Goal: Navigation & Orientation: Find specific page/section

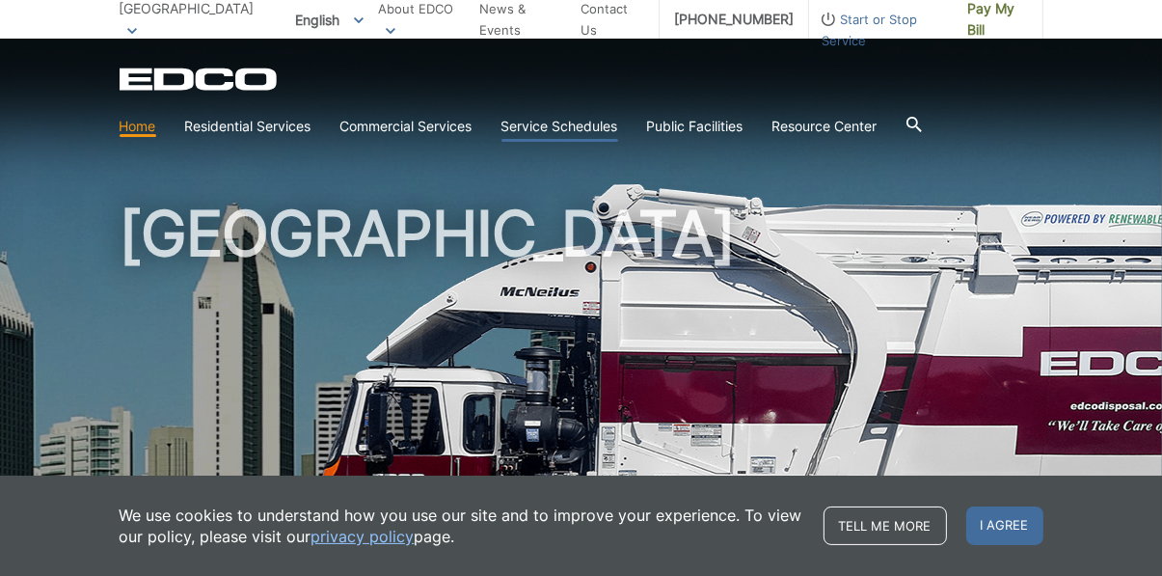
click at [556, 132] on link "Service Schedules" at bounding box center [560, 126] width 117 height 21
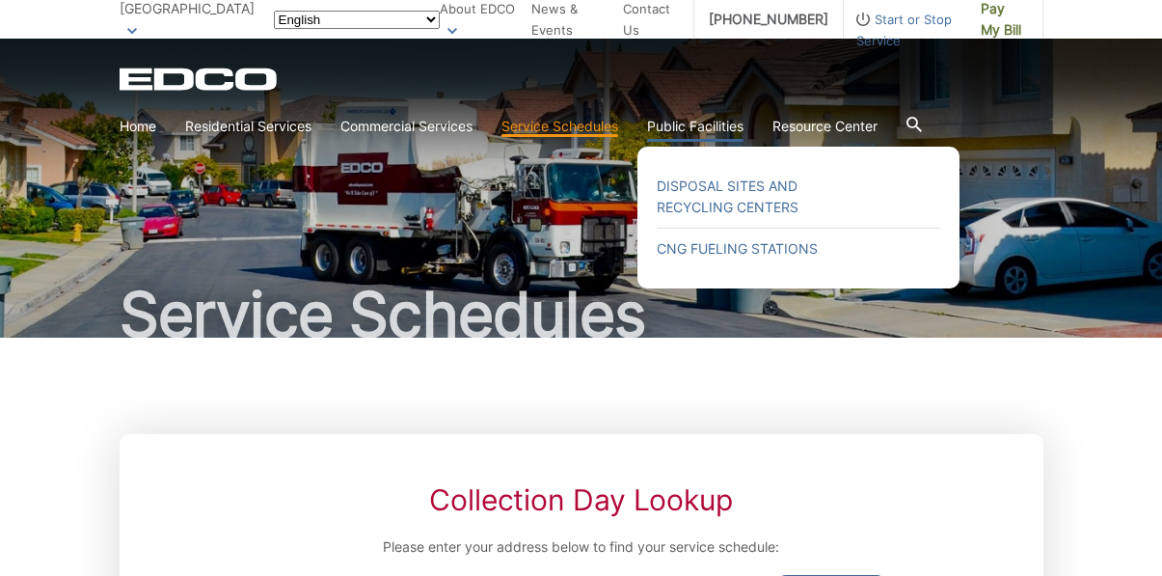
click at [687, 120] on link "Public Facilities" at bounding box center [695, 126] width 96 height 21
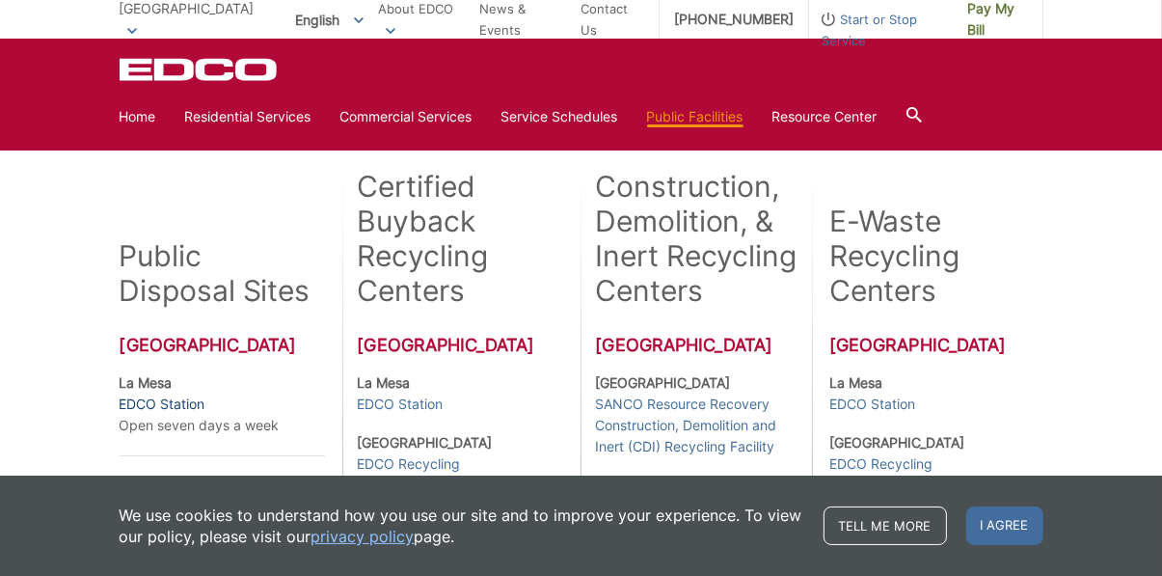
click at [150, 410] on link "EDCO Station" at bounding box center [163, 404] width 86 height 21
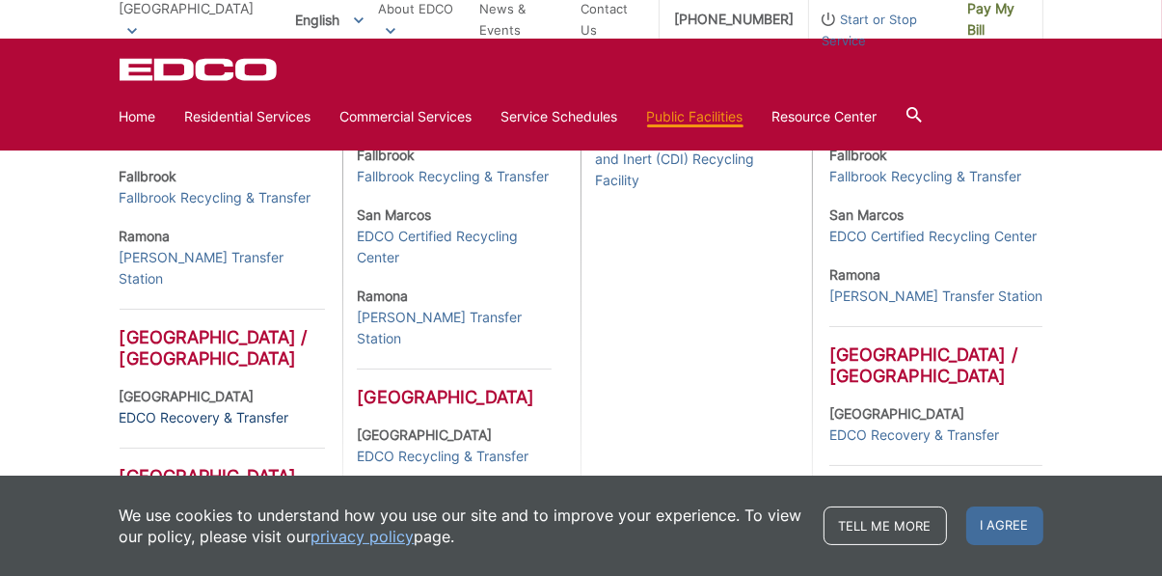
click at [161, 414] on link "EDCO Recovery & Transfer" at bounding box center [205, 417] width 170 height 21
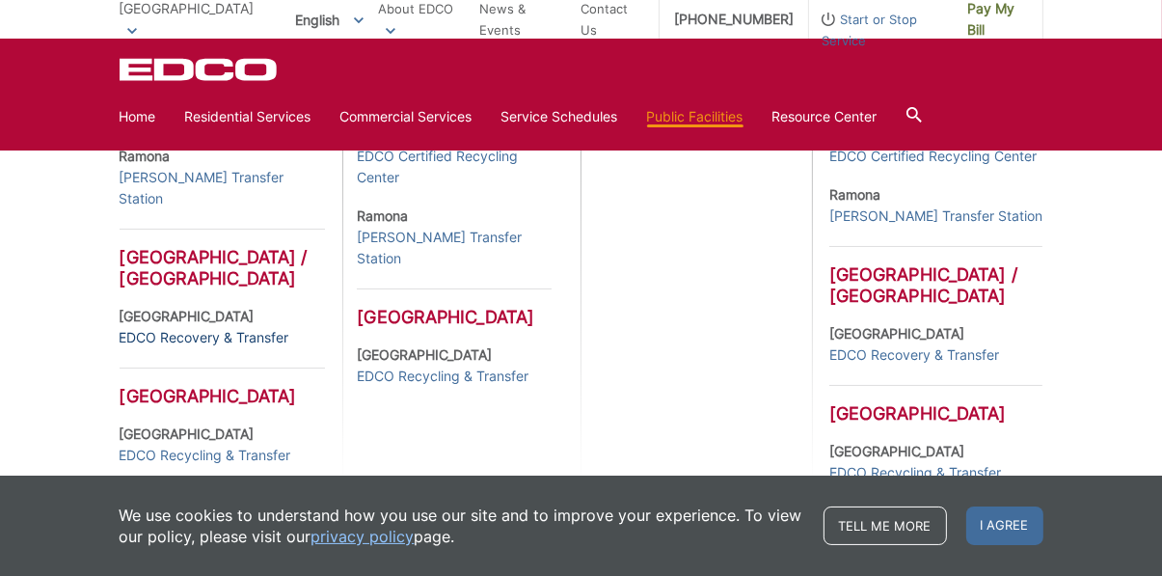
scroll to position [924, 0]
